Goal: Information Seeking & Learning: Find specific fact

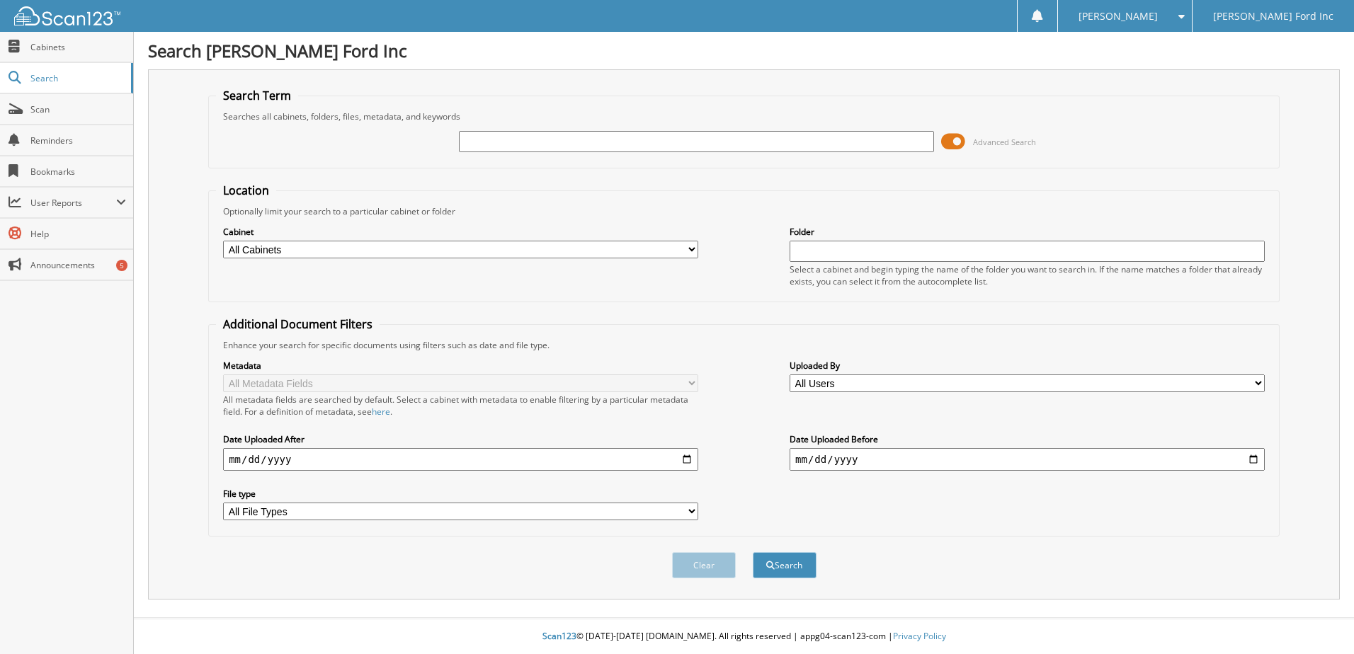
click at [576, 140] on input "text" at bounding box center [696, 141] width 475 height 21
type input "[PERSON_NAME]"
click at [753, 552] on button "Search" at bounding box center [785, 565] width 64 height 26
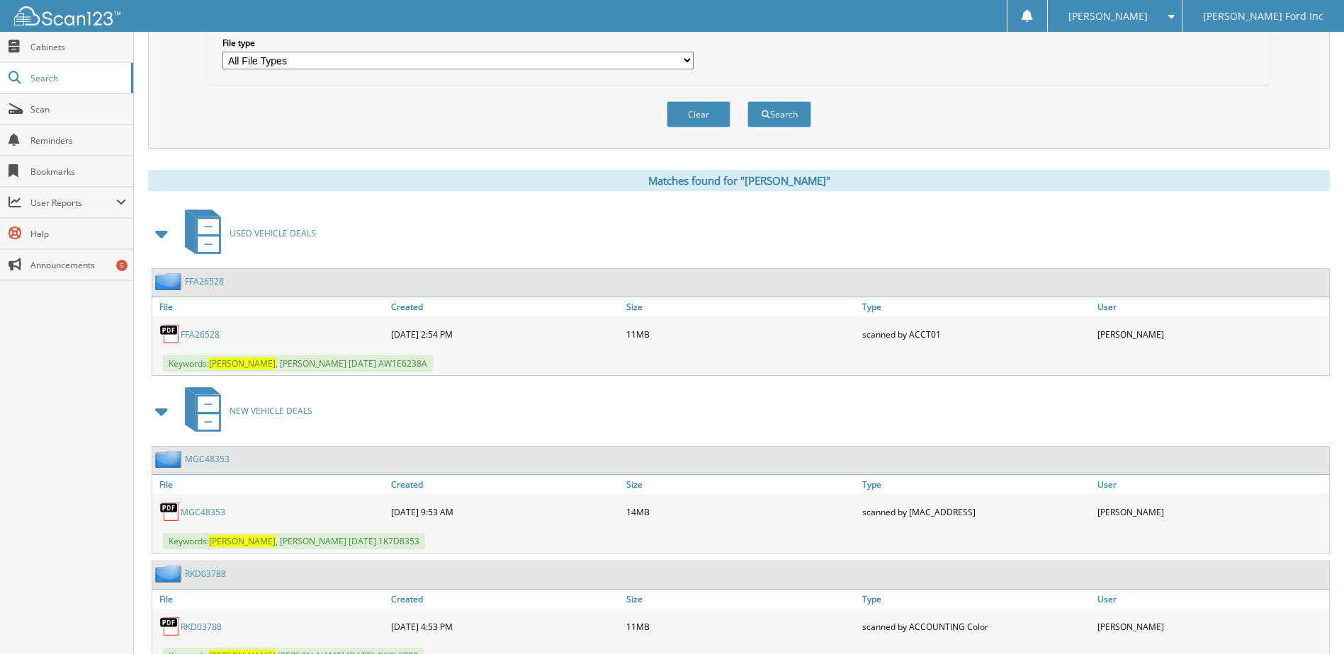
scroll to position [496, 0]
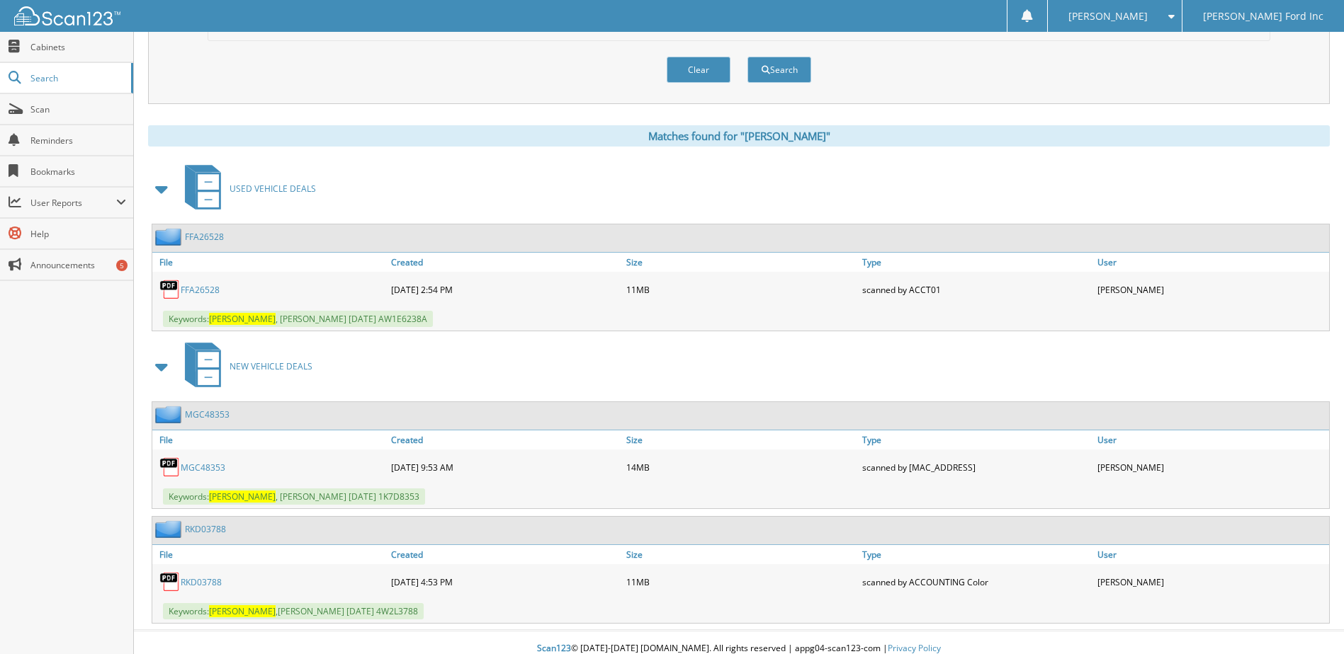
click at [194, 287] on link "FFA26528" at bounding box center [200, 290] width 39 height 12
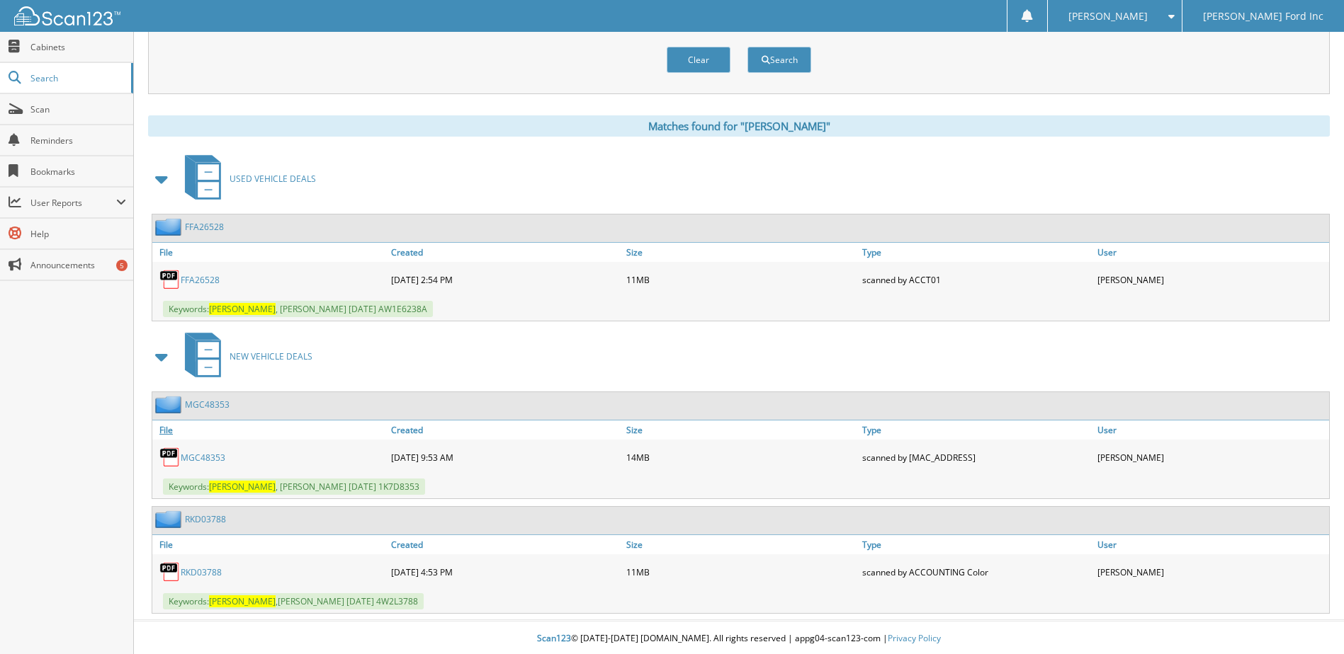
scroll to position [509, 0]
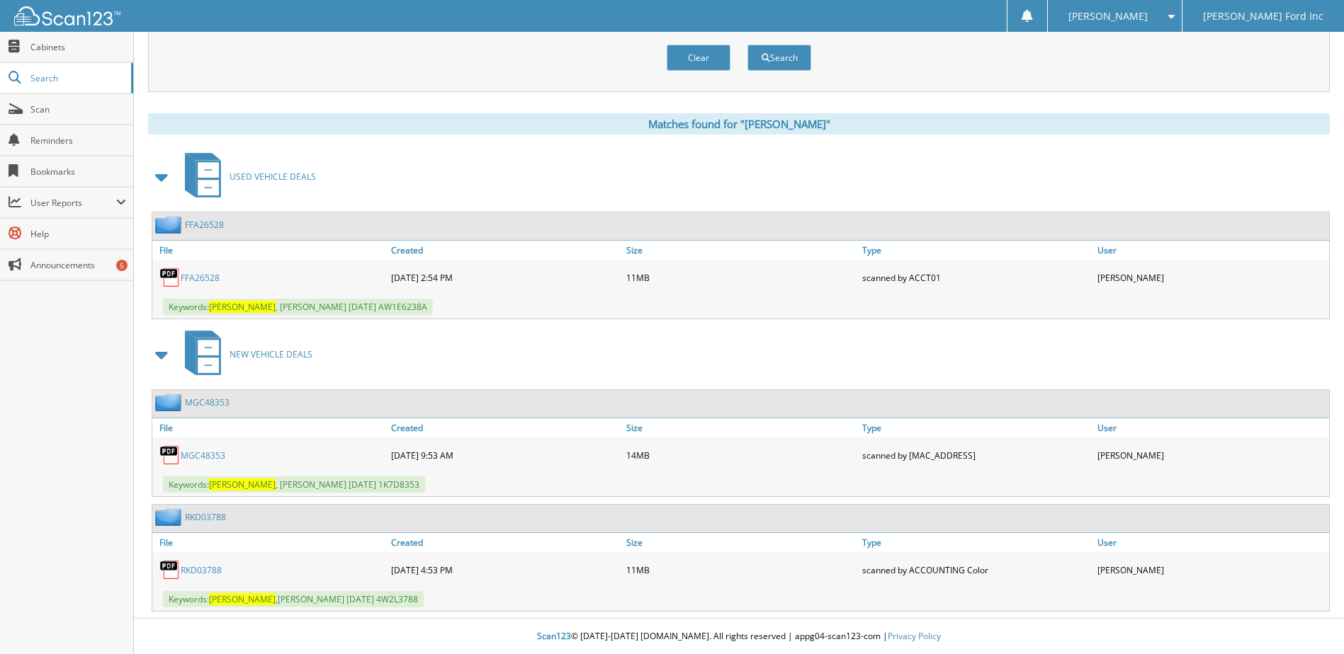
click at [201, 452] on link "MGC48353" at bounding box center [203, 456] width 45 height 12
click at [220, 454] on link "MGC48353" at bounding box center [203, 456] width 45 height 12
click at [192, 278] on link "FFA26528" at bounding box center [200, 278] width 39 height 12
click at [216, 460] on link "MGC48353" at bounding box center [203, 456] width 45 height 12
click at [216, 458] on link "MGC48353" at bounding box center [203, 456] width 45 height 12
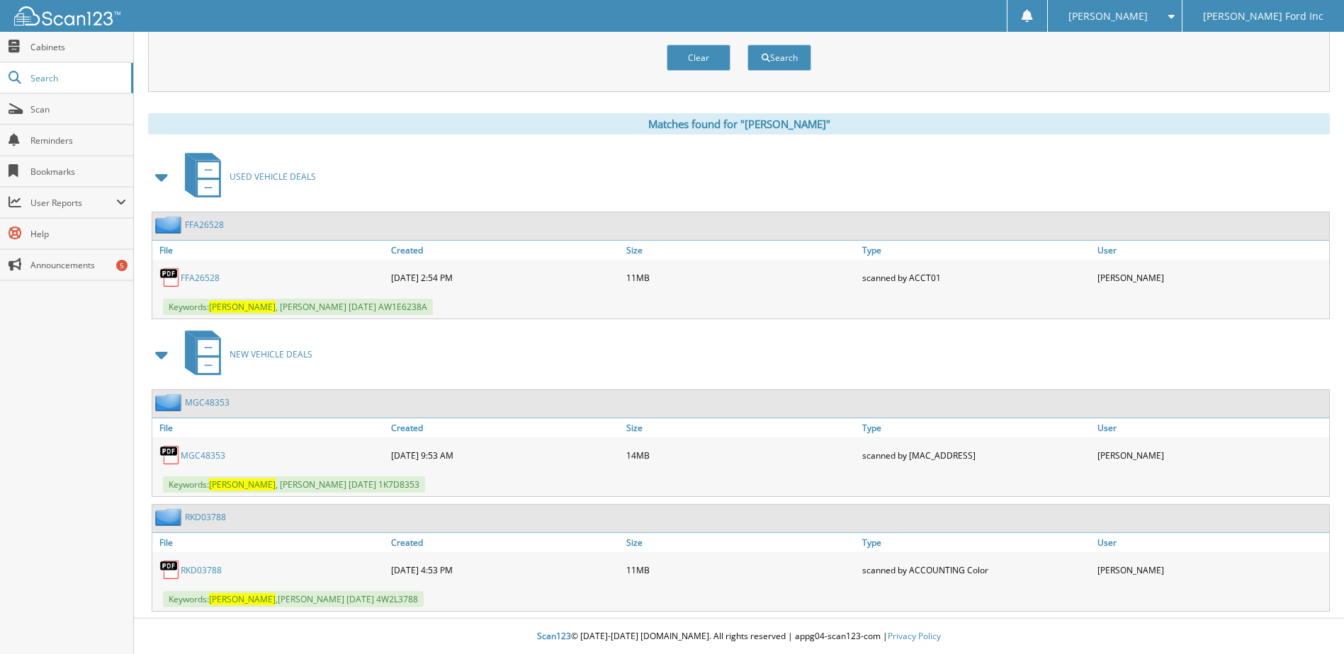
click at [216, 458] on link "MGC48353" at bounding box center [203, 456] width 45 height 12
click at [214, 454] on link "MGC48353" at bounding box center [203, 456] width 45 height 12
